Goal: Task Accomplishment & Management: Manage account settings

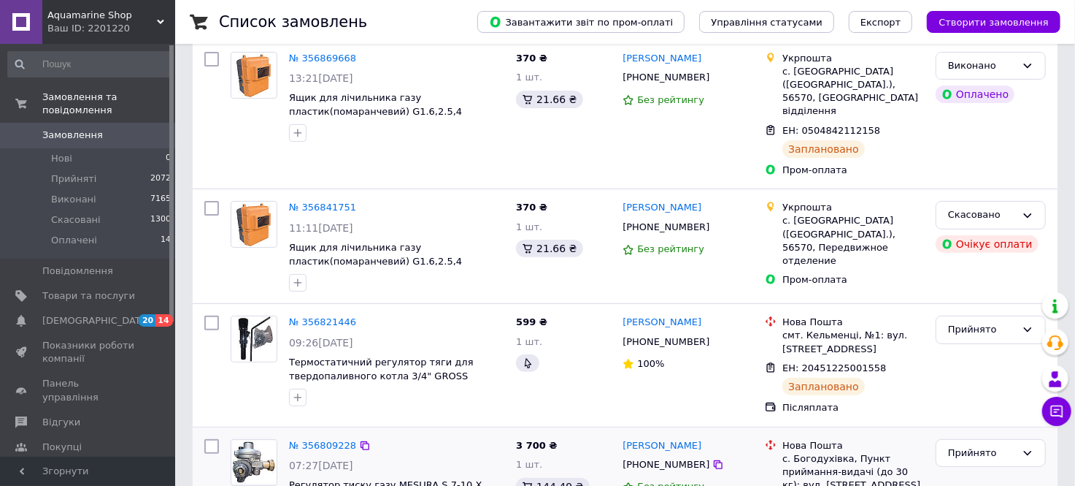
scroll to position [243, 0]
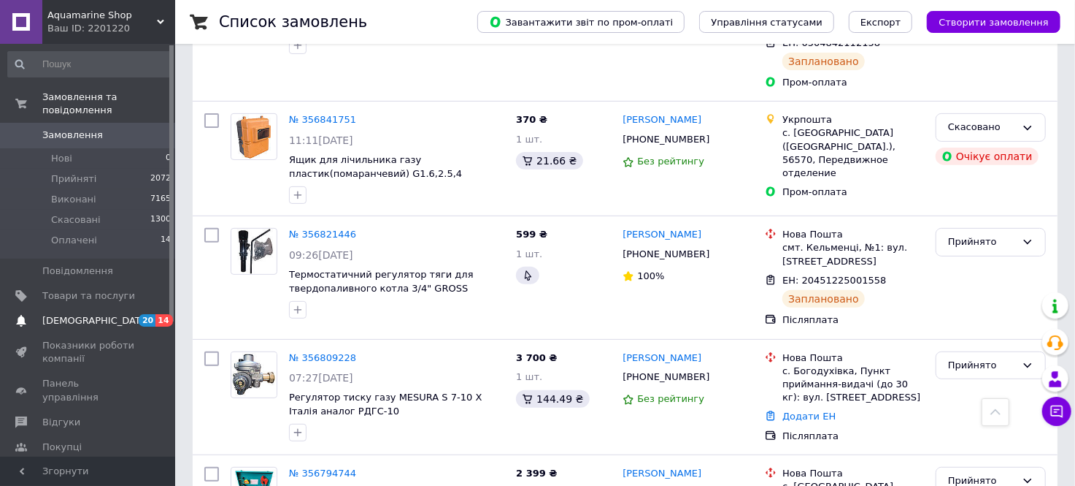
click at [93, 314] on span "[DEMOGRAPHIC_DATA]" at bounding box center [96, 320] width 108 height 13
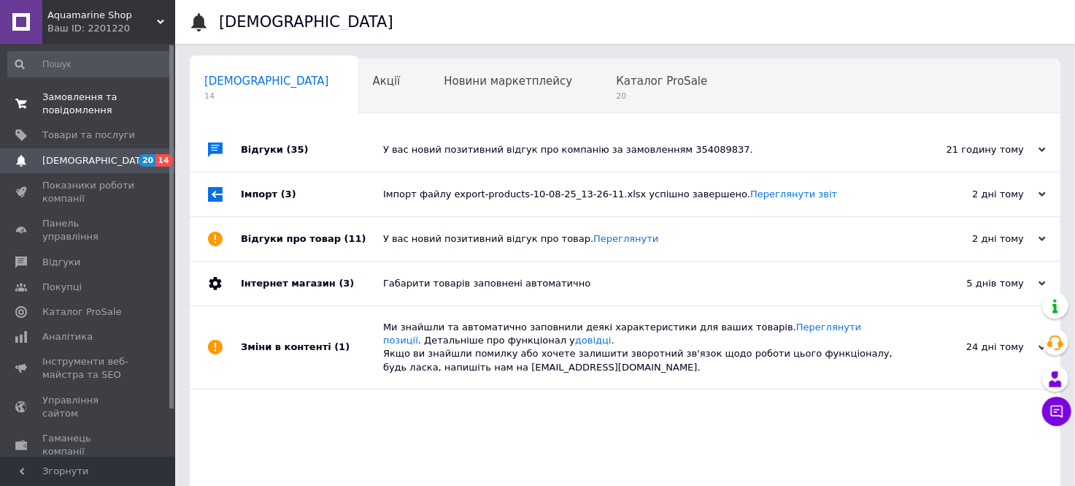
click at [88, 104] on span "Замовлення та повідомлення" at bounding box center [88, 104] width 93 height 26
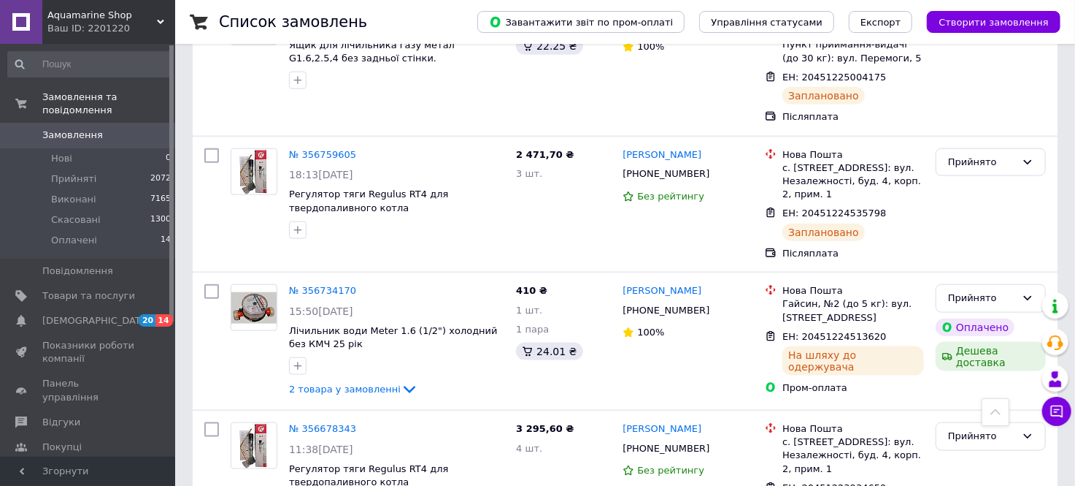
scroll to position [892, 0]
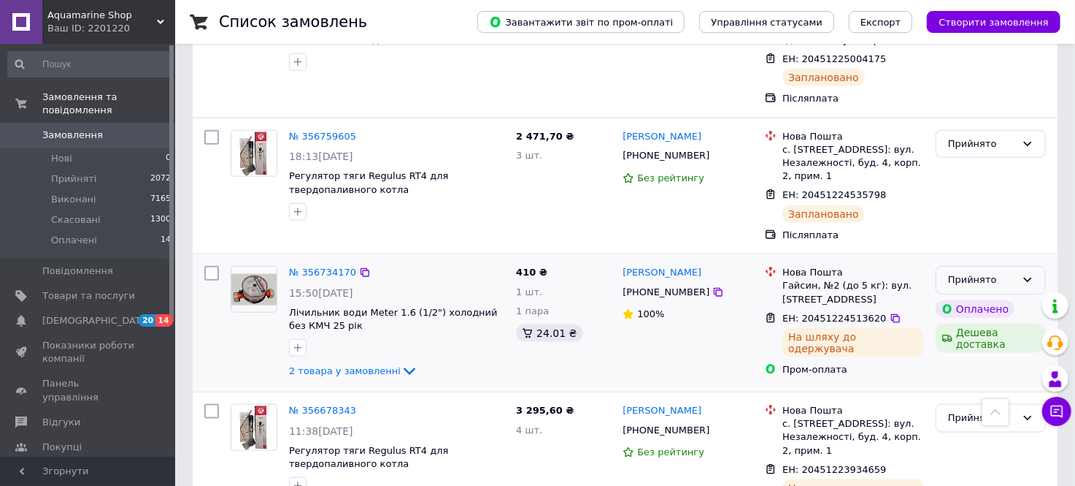
click at [1029, 274] on icon at bounding box center [1028, 280] width 12 height 12
click at [983, 297] on li "Виконано" at bounding box center [991, 310] width 109 height 27
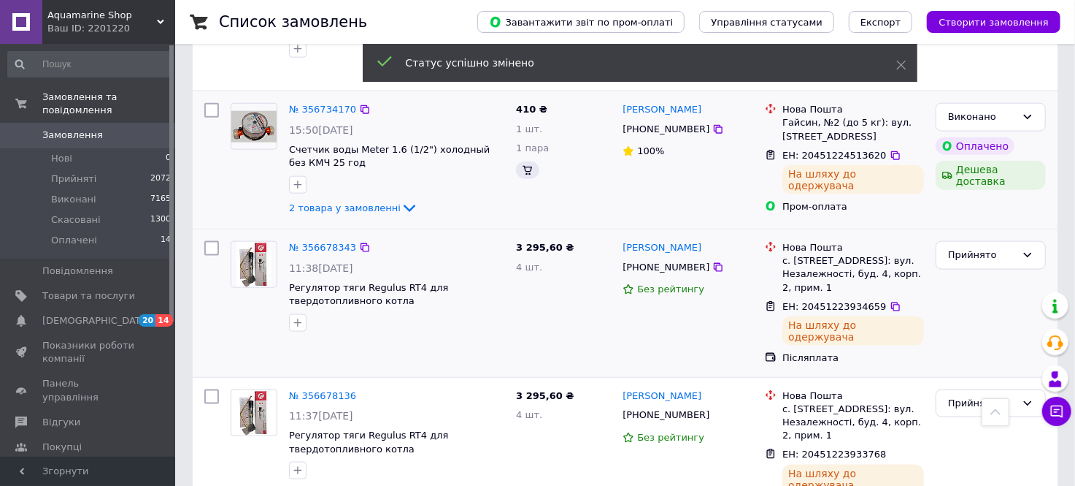
scroll to position [1054, 0]
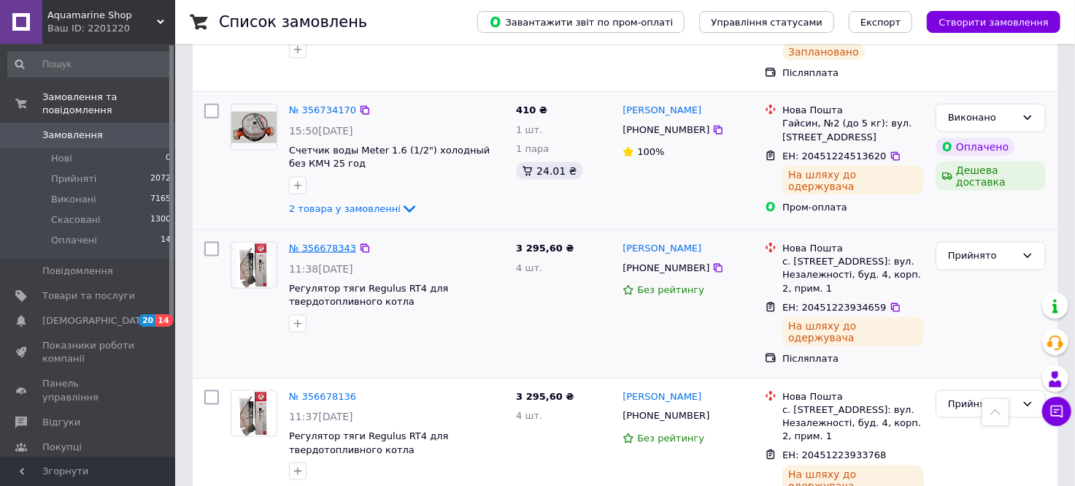
click at [314, 242] on link "№ 356678343" at bounding box center [322, 247] width 67 height 11
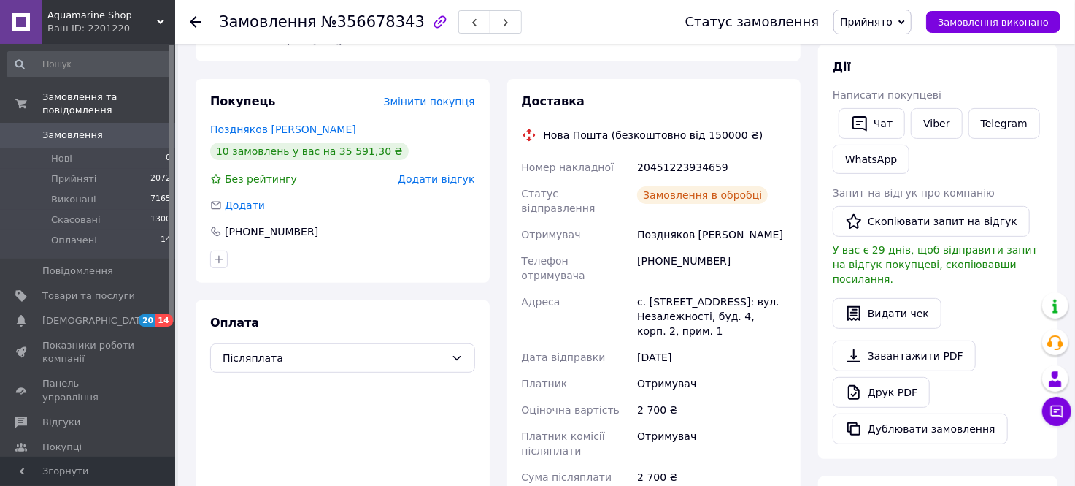
scroll to position [405, 0]
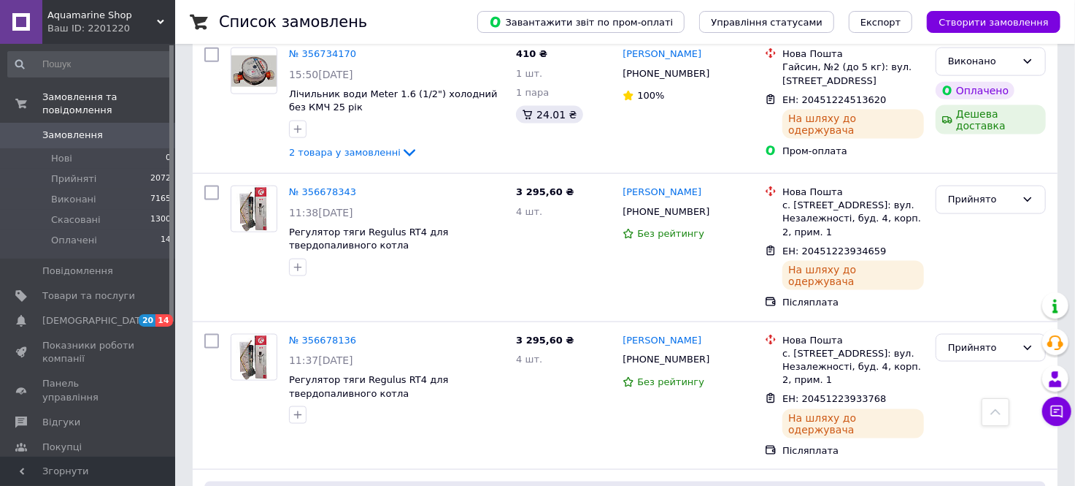
scroll to position [1054, 0]
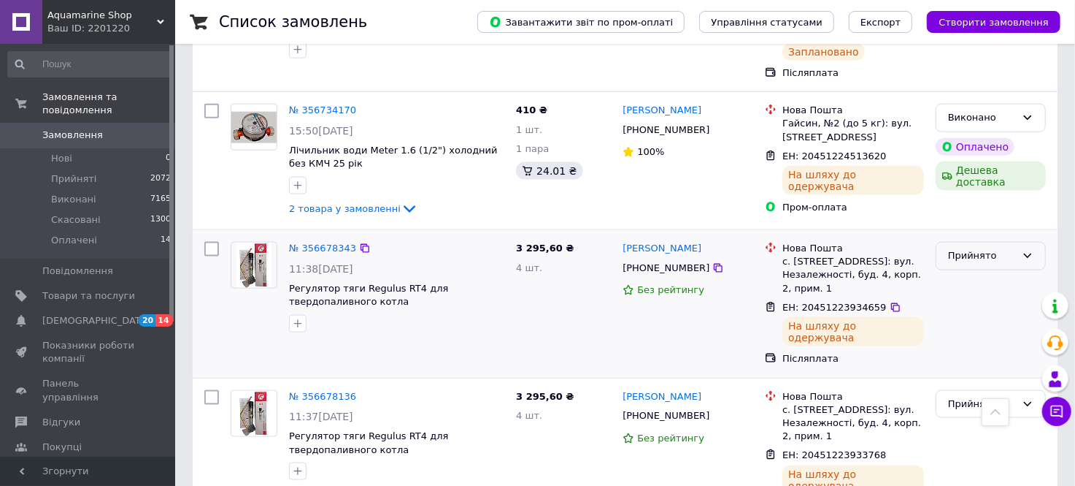
click at [1020, 242] on div "Прийнято" at bounding box center [991, 256] width 110 height 28
click at [983, 273] on li "Виконано" at bounding box center [991, 286] width 109 height 27
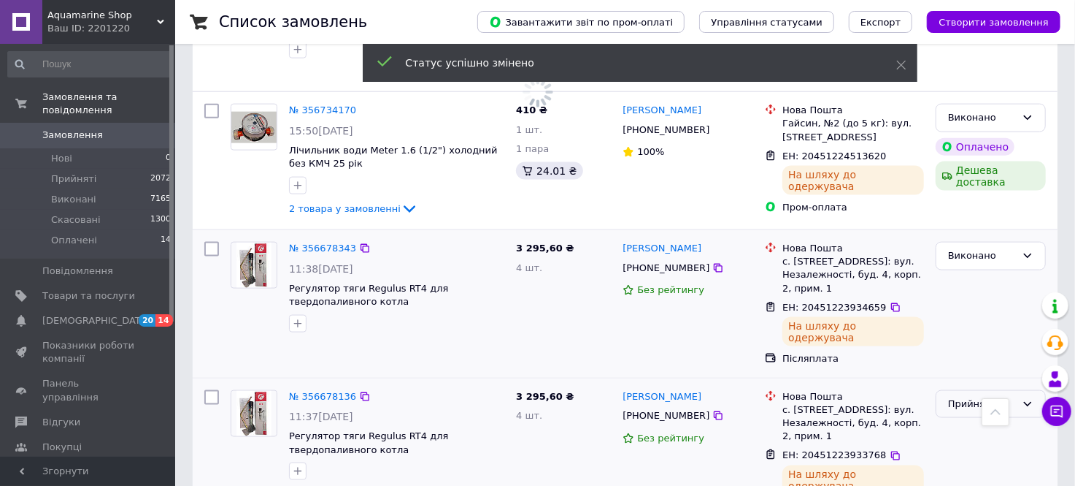
click at [1010, 396] on div "Прийнято" at bounding box center [982, 403] width 68 height 15
click at [979, 421] on li "Виконано" at bounding box center [991, 434] width 109 height 27
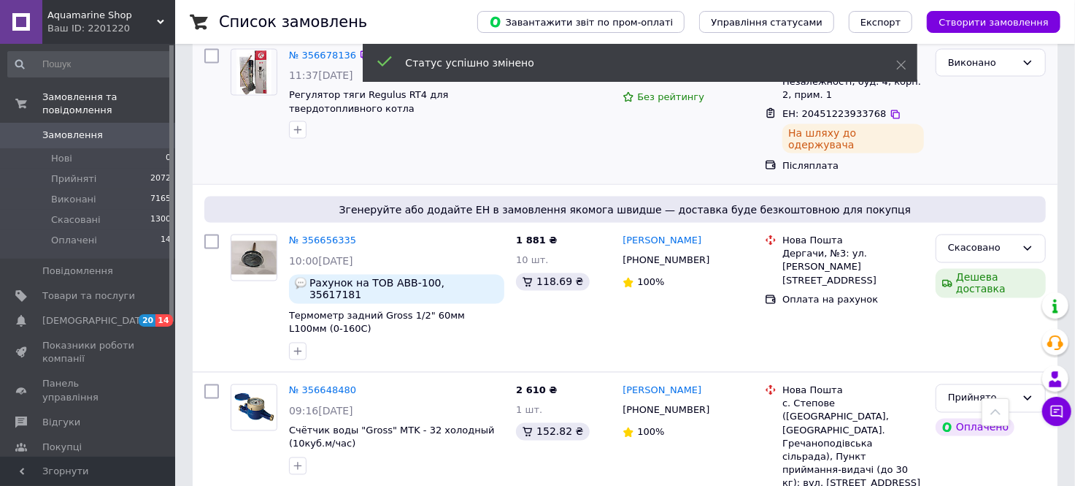
scroll to position [1542, 0]
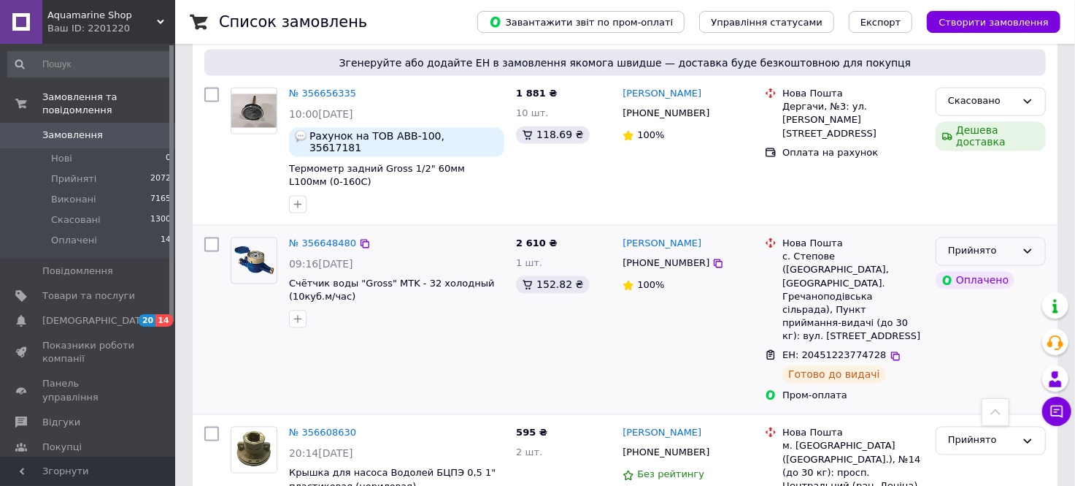
click at [1027, 245] on icon at bounding box center [1028, 251] width 12 height 12
click at [982, 269] on li "Виконано" at bounding box center [991, 282] width 109 height 27
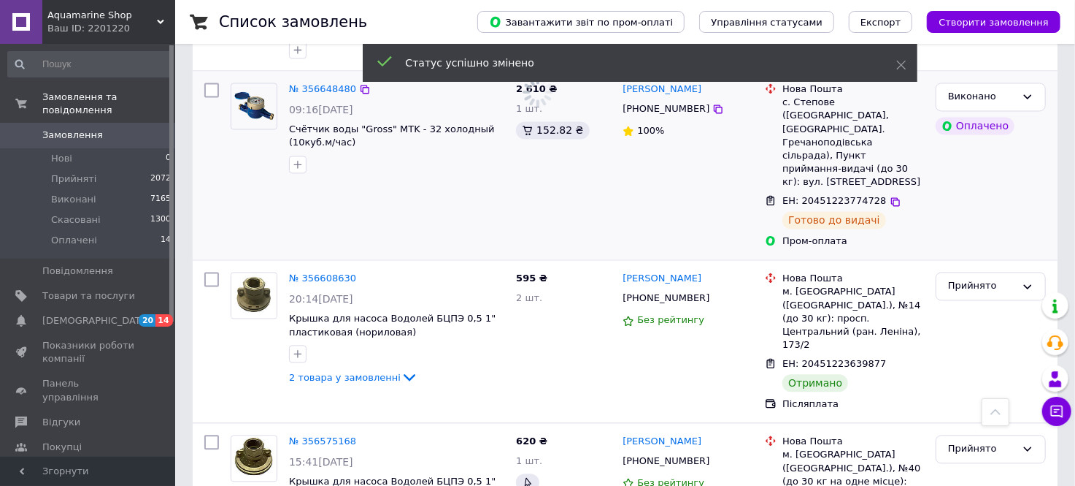
scroll to position [1704, 0]
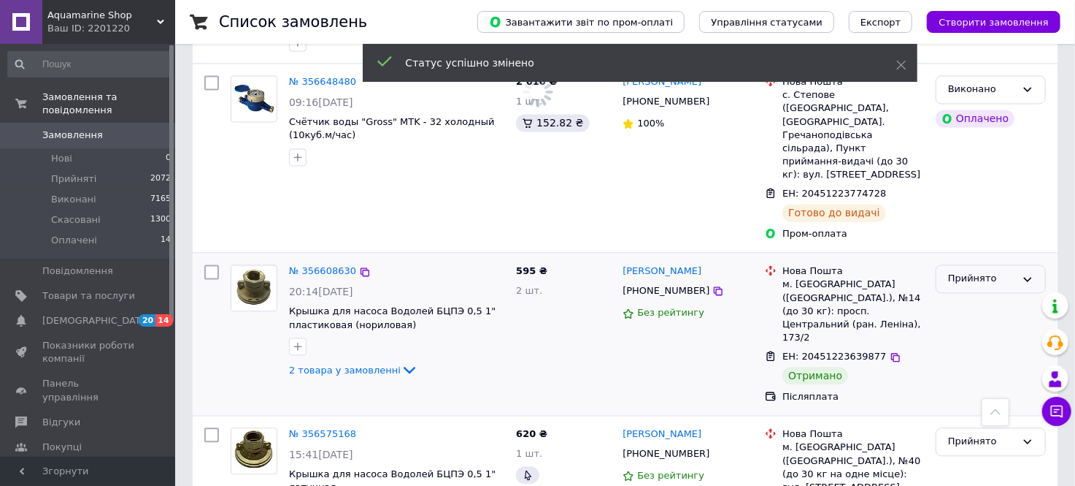
click at [1026, 277] on icon at bounding box center [1028, 279] width 8 height 4
click at [972, 296] on li "Виконано" at bounding box center [991, 309] width 109 height 27
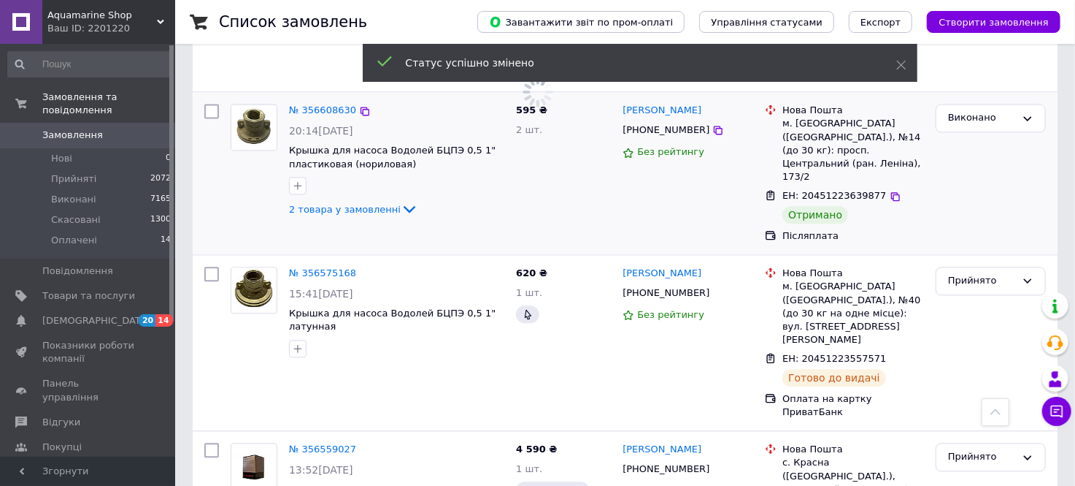
scroll to position [1866, 0]
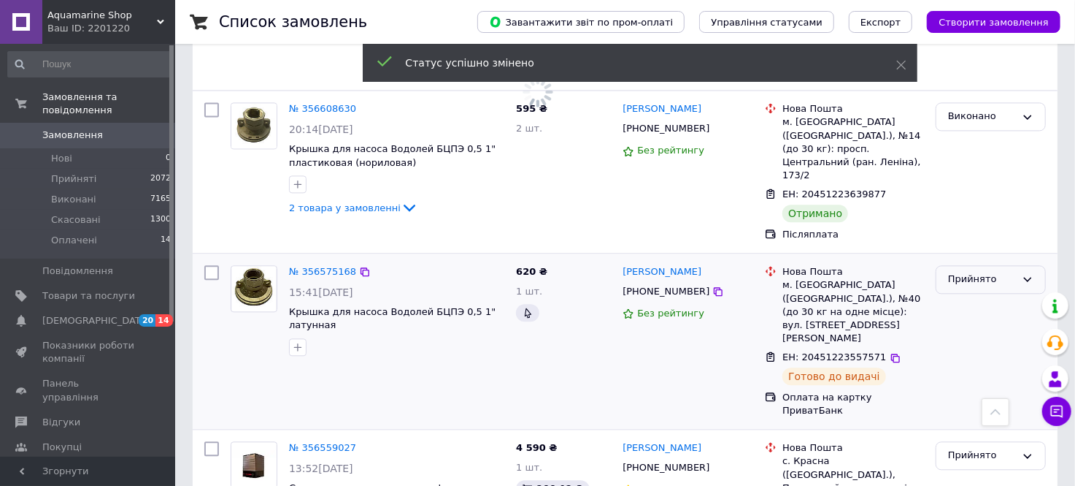
click at [1027, 273] on icon at bounding box center [1028, 279] width 12 height 12
click at [989, 296] on li "Виконано" at bounding box center [991, 309] width 109 height 27
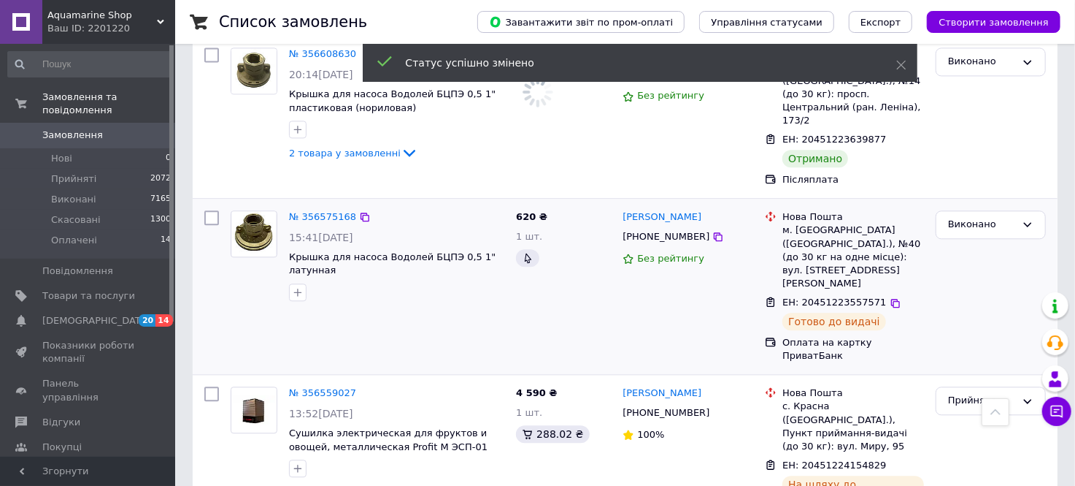
scroll to position [2028, 0]
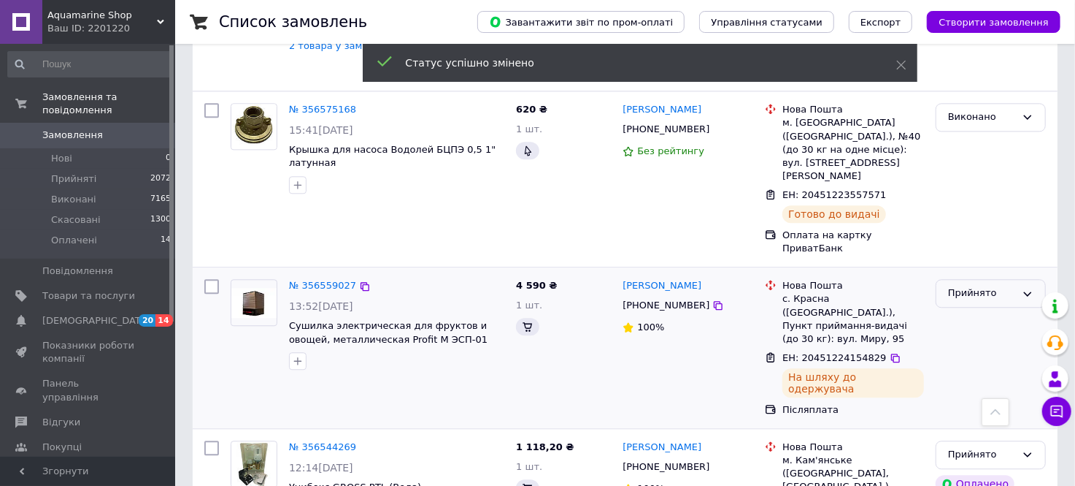
click at [1028, 288] on icon at bounding box center [1028, 294] width 12 height 12
click at [977, 310] on li "Виконано" at bounding box center [991, 323] width 109 height 27
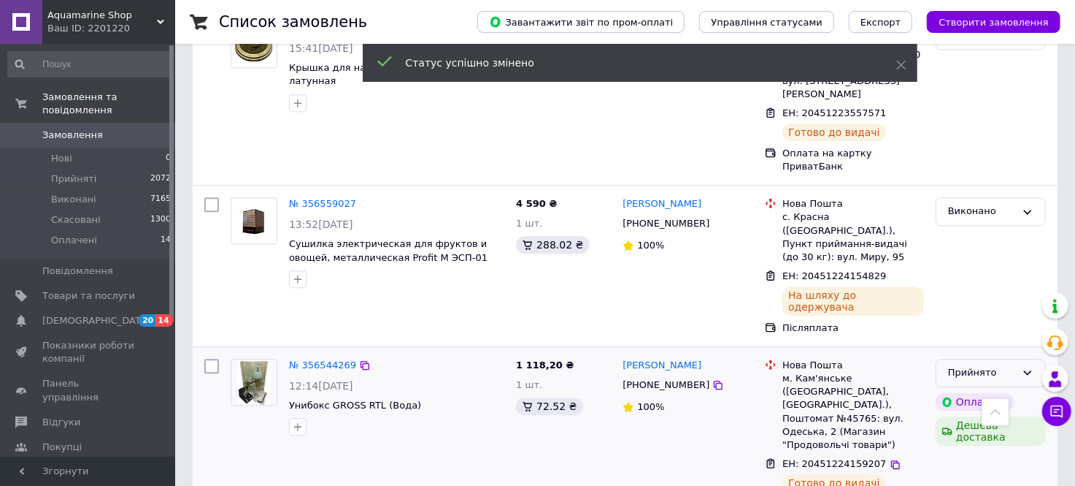
click at [1023, 367] on icon at bounding box center [1028, 373] width 12 height 12
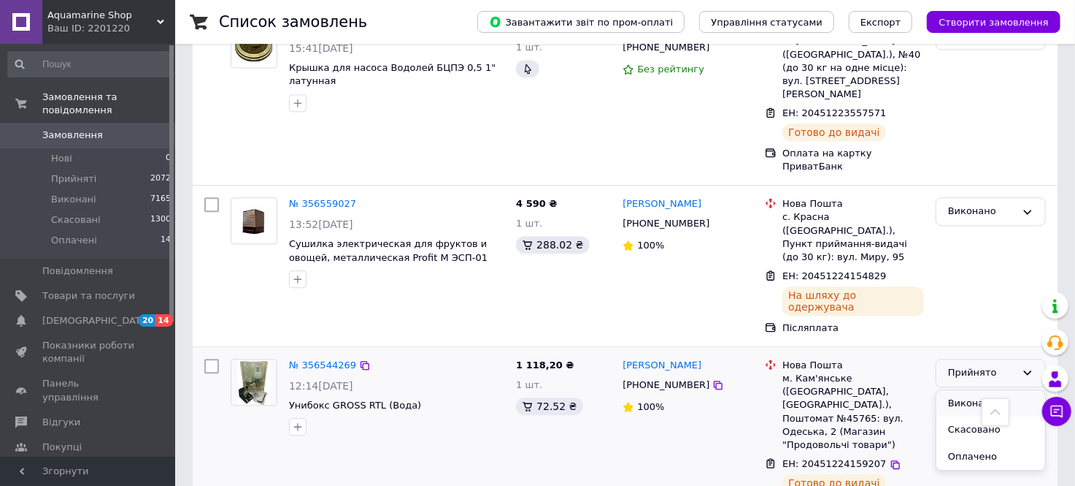
click at [962, 390] on li "Виконано" at bounding box center [991, 403] width 109 height 27
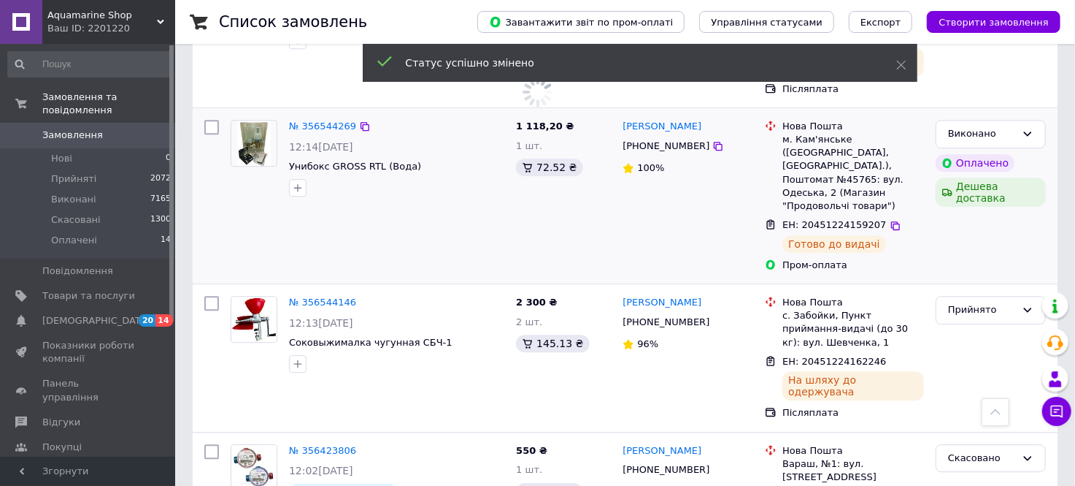
scroll to position [2353, 0]
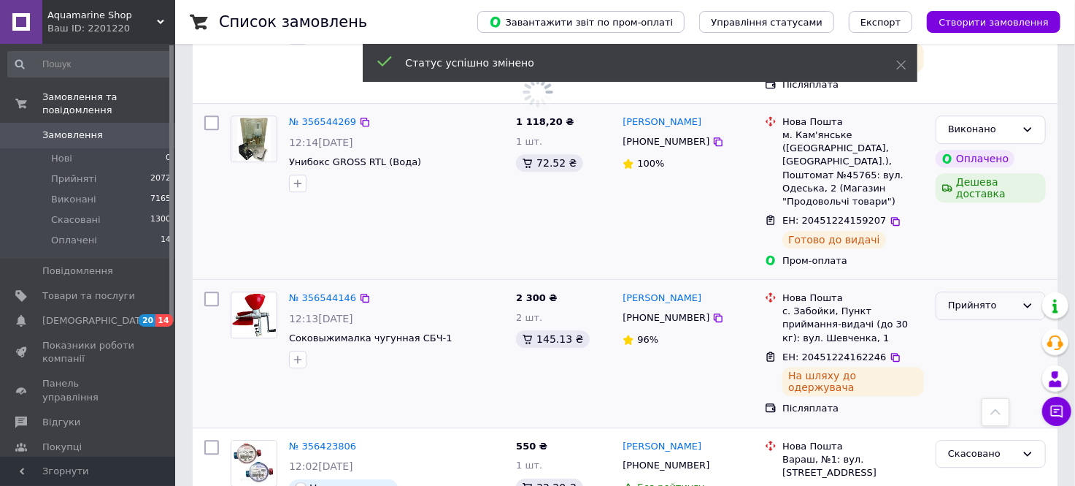
click at [1030, 303] on icon at bounding box center [1028, 305] width 8 height 4
click at [974, 323] on li "Виконано" at bounding box center [991, 336] width 109 height 27
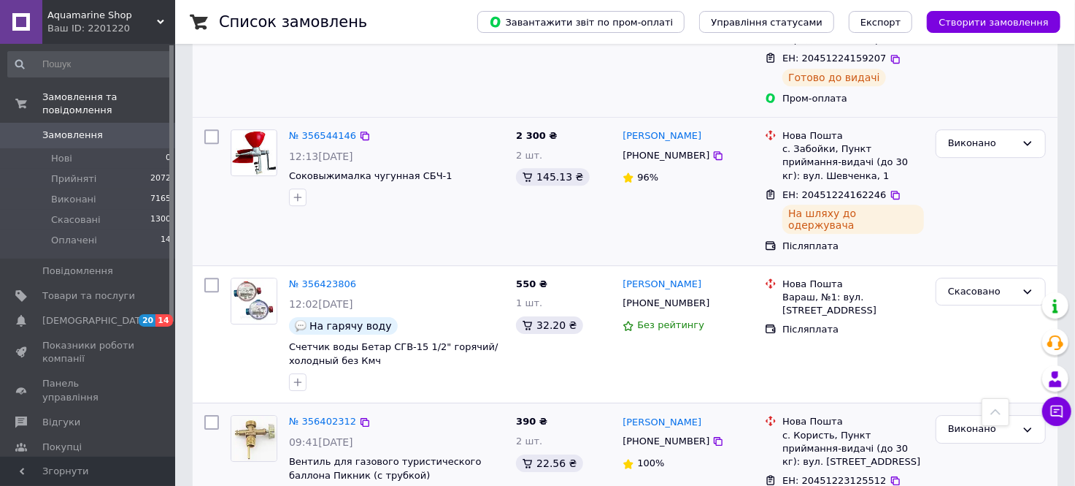
scroll to position [2577, 0]
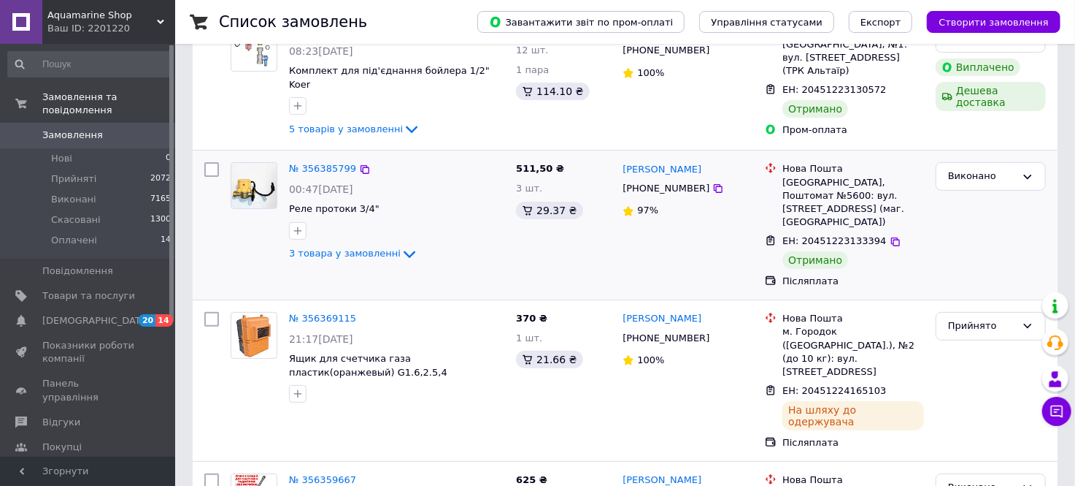
scroll to position [162, 0]
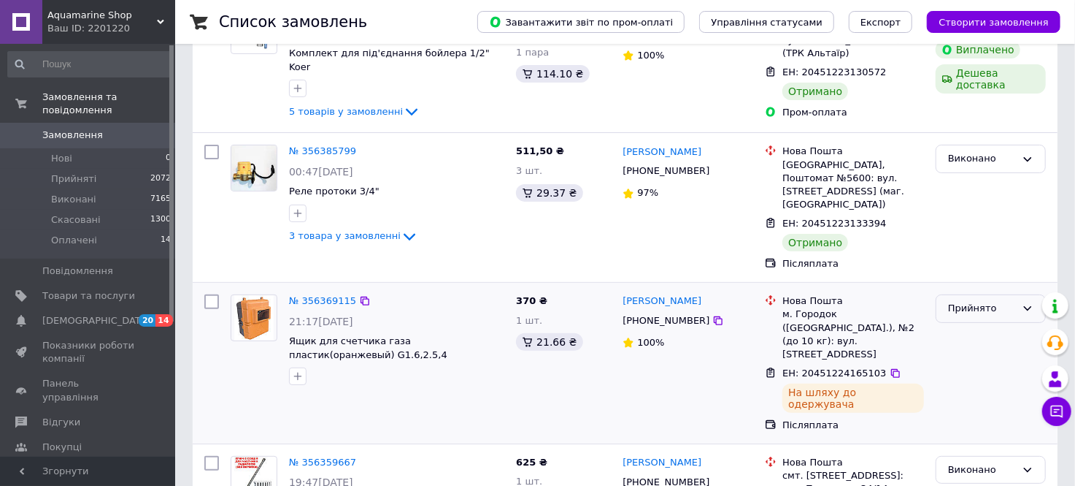
click at [1023, 302] on icon at bounding box center [1028, 308] width 12 height 12
click at [967, 326] on li "Виконано" at bounding box center [991, 339] width 109 height 27
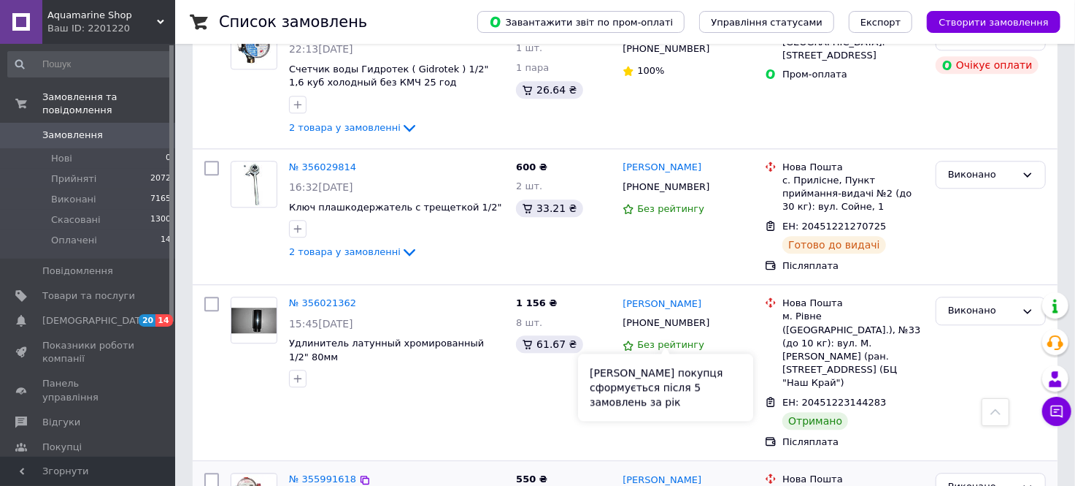
scroll to position [2190, 0]
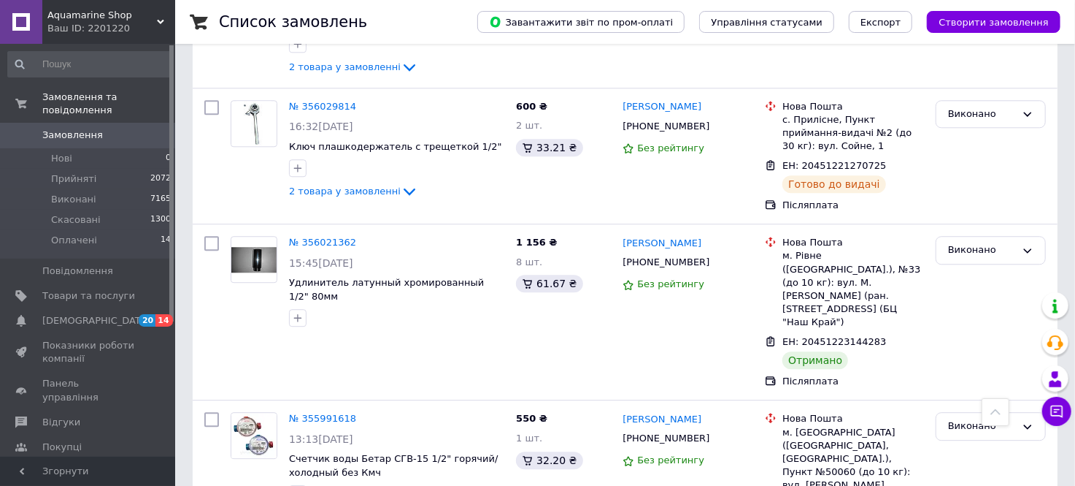
click at [51, 314] on span "[DEMOGRAPHIC_DATA]" at bounding box center [96, 320] width 108 height 13
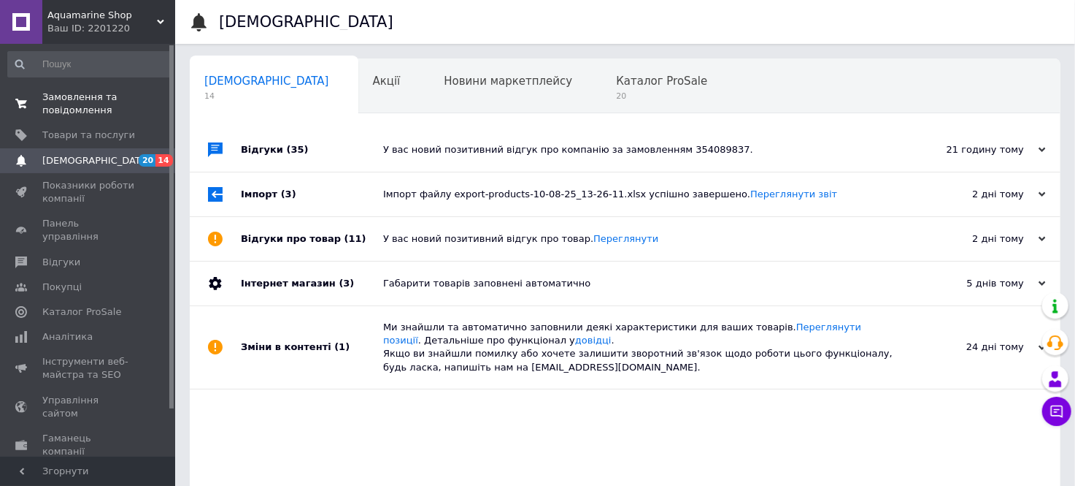
click at [70, 107] on span "Замовлення та повідомлення" at bounding box center [88, 104] width 93 height 26
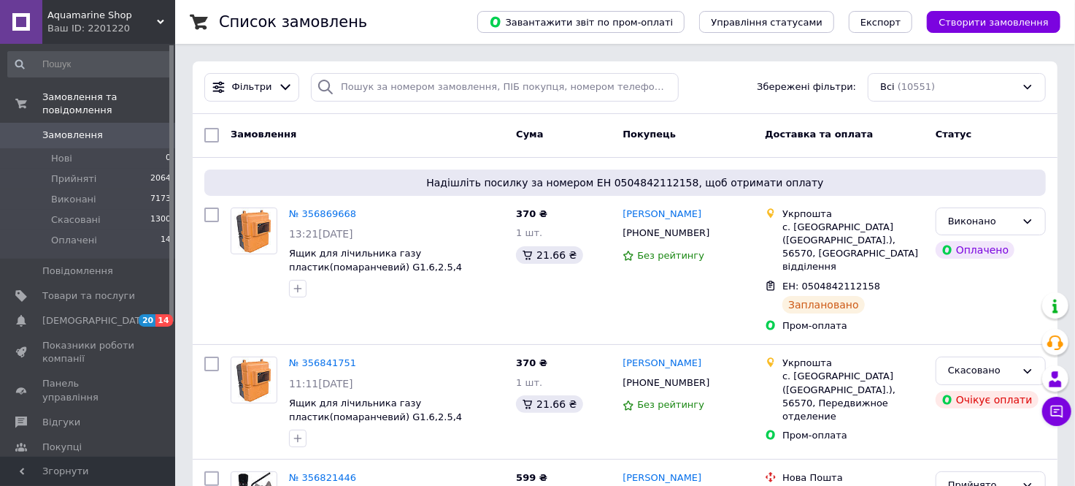
click at [77, 128] on span "Замовлення" at bounding box center [72, 134] width 61 height 13
click at [74, 314] on span "[DEMOGRAPHIC_DATA]" at bounding box center [96, 320] width 108 height 13
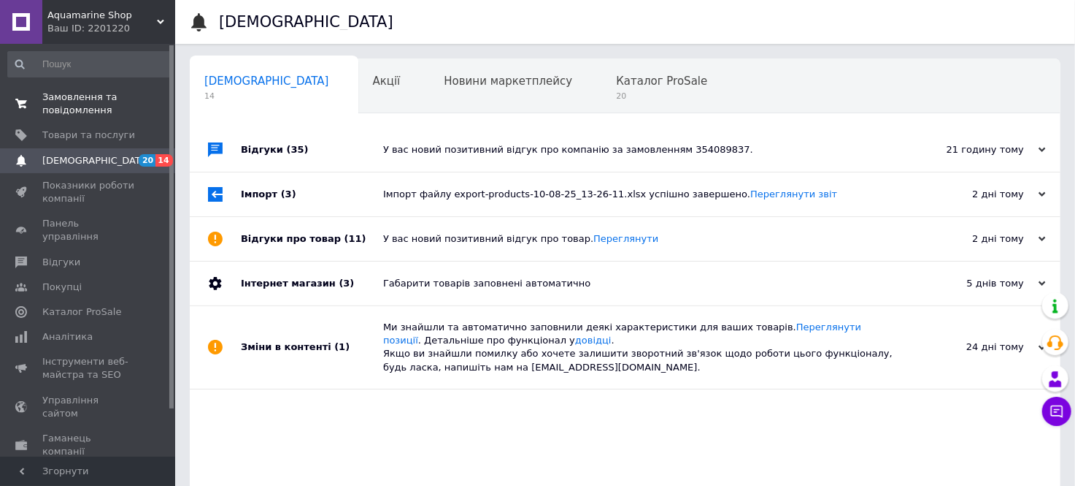
click at [57, 105] on span "Замовлення та повідомлення" at bounding box center [88, 104] width 93 height 26
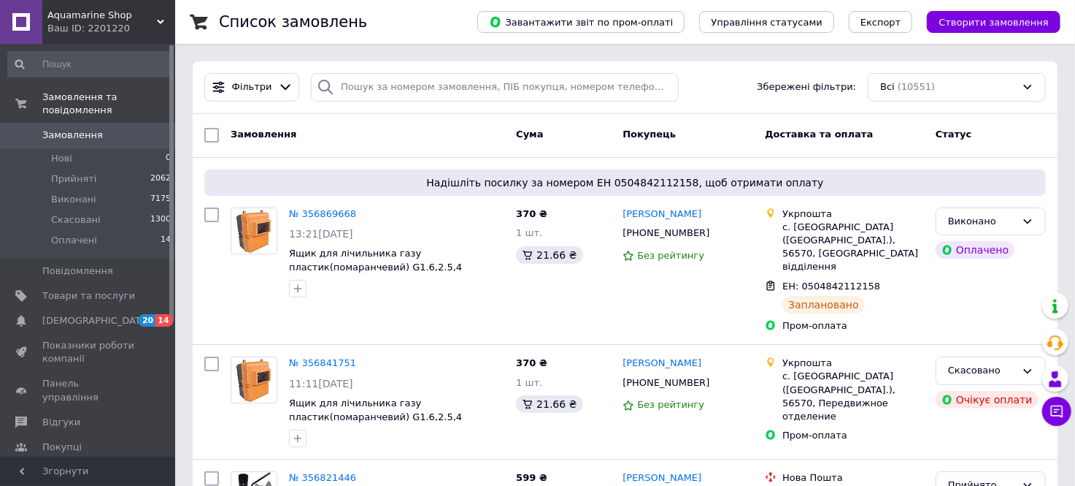
click at [380, 16] on div "Список замовлень" at bounding box center [333, 22] width 229 height 44
click at [88, 128] on span "Замовлення" at bounding box center [72, 134] width 61 height 13
click at [66, 314] on span "[DEMOGRAPHIC_DATA]" at bounding box center [96, 320] width 108 height 13
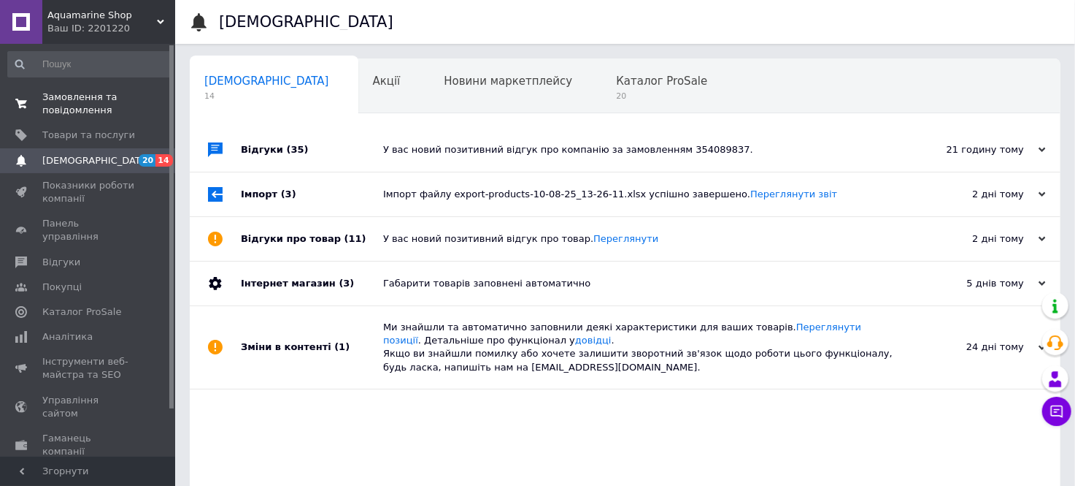
click at [74, 103] on span "Замовлення та повідомлення" at bounding box center [88, 104] width 93 height 26
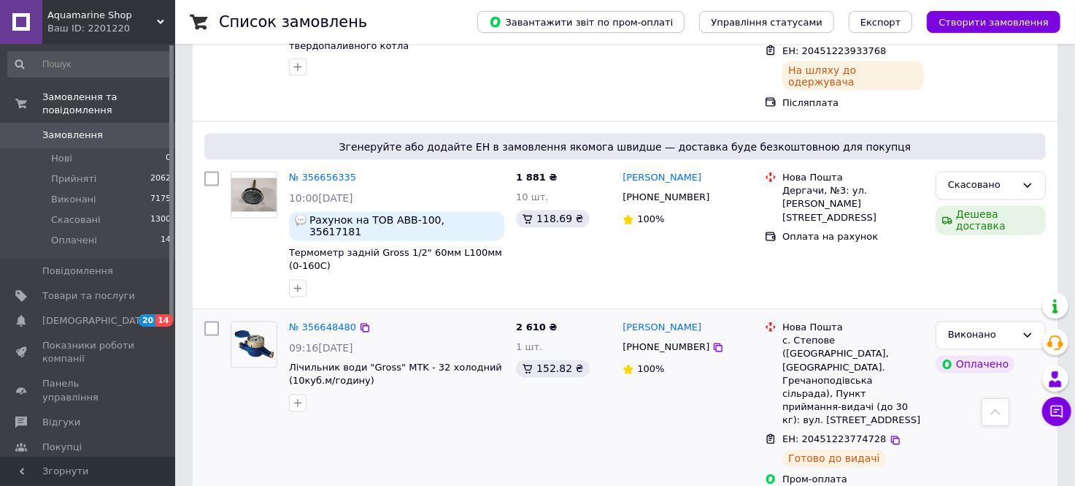
scroll to position [1460, 0]
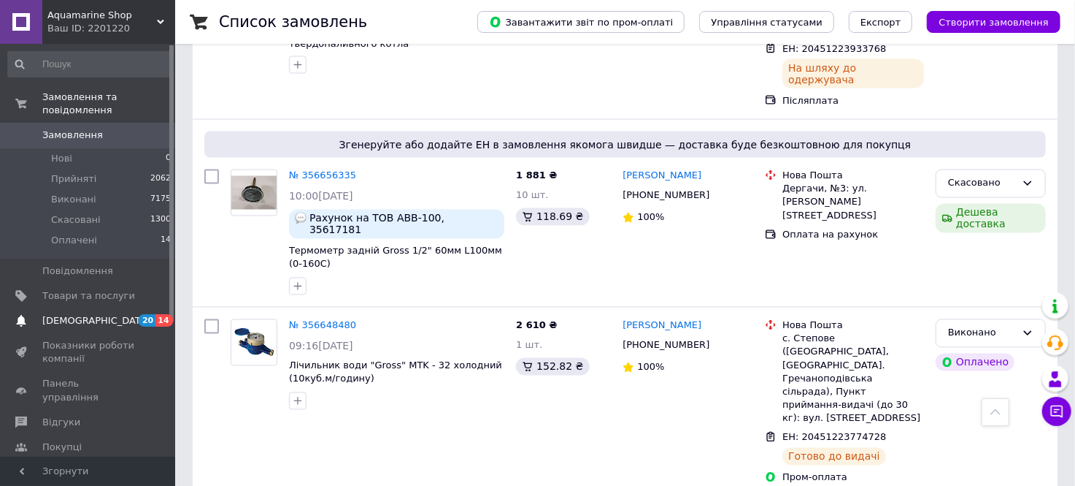
click at [77, 314] on span "[DEMOGRAPHIC_DATA]" at bounding box center [96, 320] width 108 height 13
